Goal: Browse casually

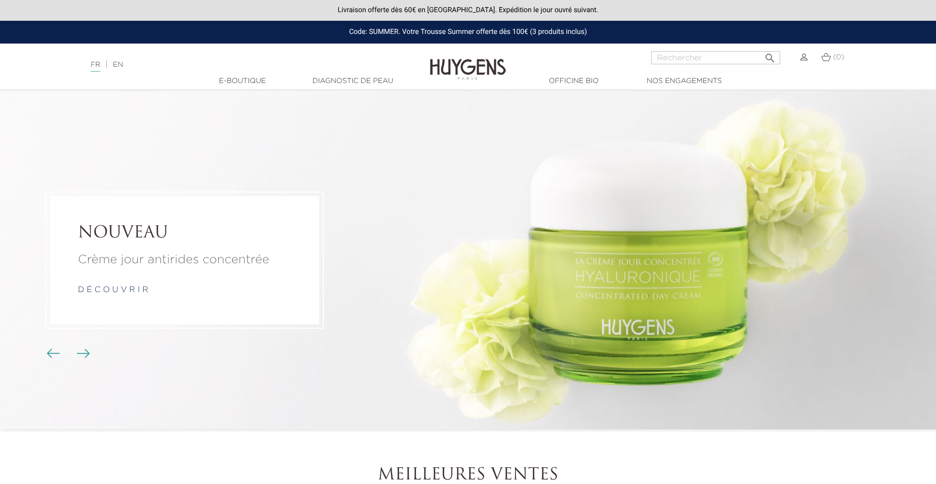
click at [90, 349] on span "Boutons du carrousel" at bounding box center [83, 352] width 15 height 15
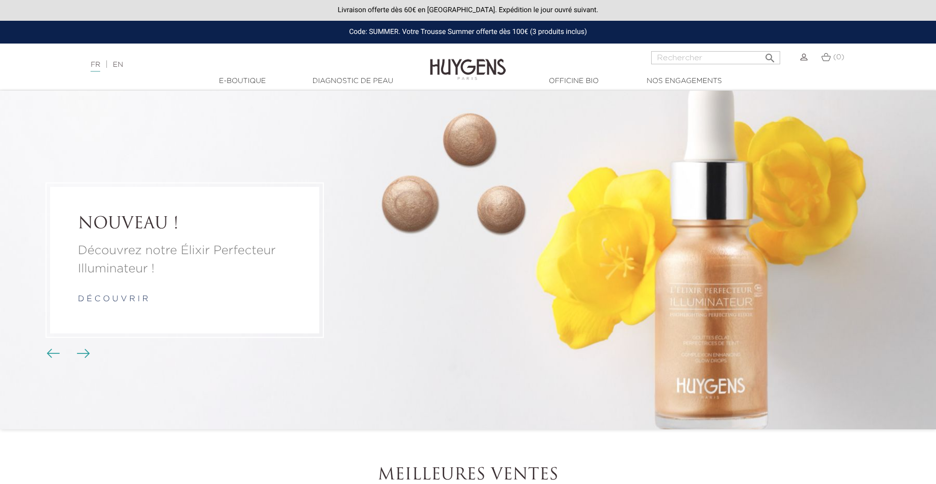
click at [89, 348] on span "Boutons du carrousel" at bounding box center [83, 352] width 15 height 15
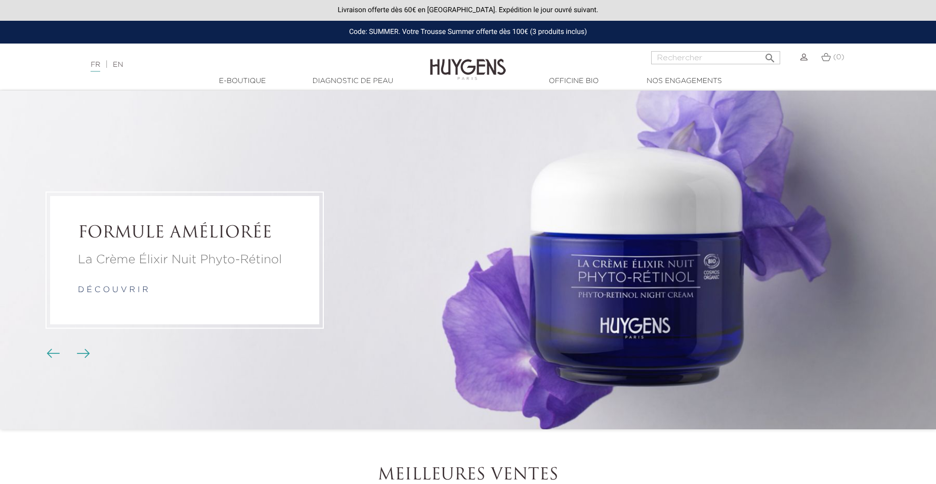
click at [89, 348] on span "Boutons du carrousel" at bounding box center [83, 352] width 15 height 15
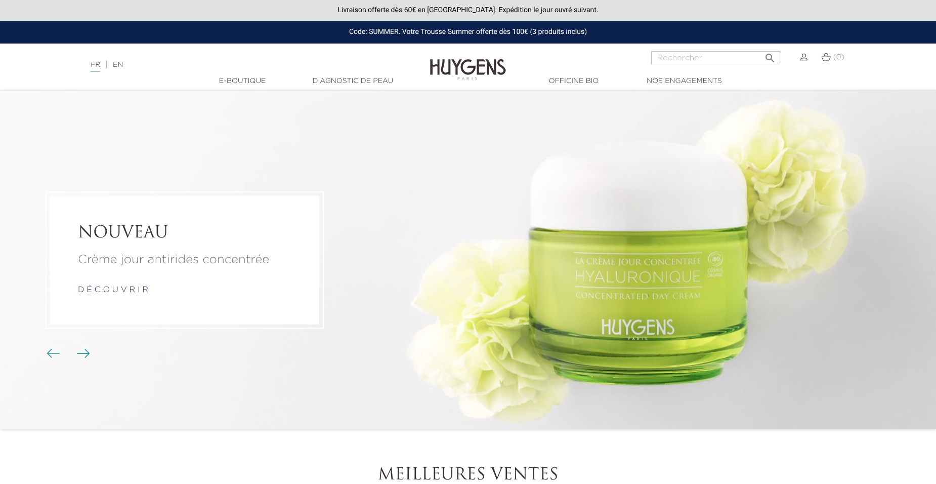
click at [86, 346] on span "Boutons du carrousel" at bounding box center [83, 352] width 15 height 15
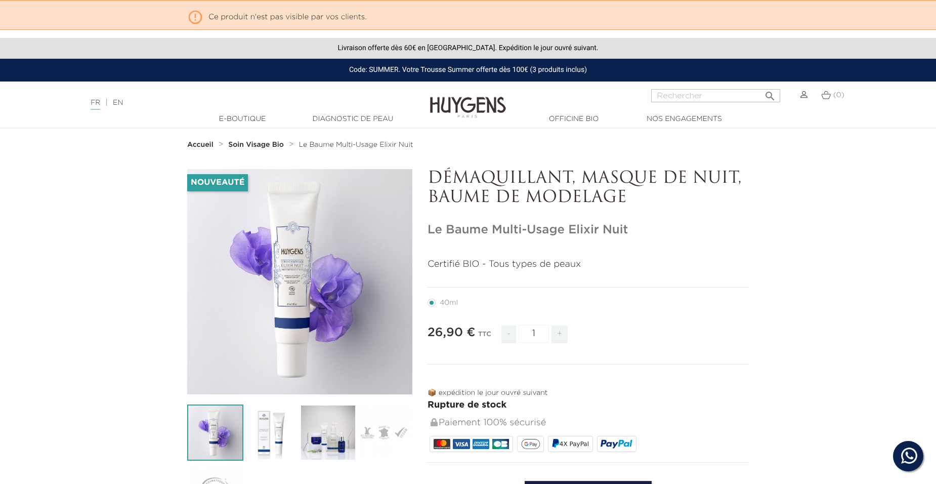
drag, startPoint x: 451, startPoint y: 178, endPoint x: 443, endPoint y: 176, distance: 8.3
click at [443, 176] on p "DÉMAQUILLANT, MASQUE DE NUIT, BAUME DE MODELAGE" at bounding box center [588, 188] width 321 height 39
copy p "É"
click at [123, 105] on link "EN" at bounding box center [118, 102] width 10 height 7
